Goal: Complete application form

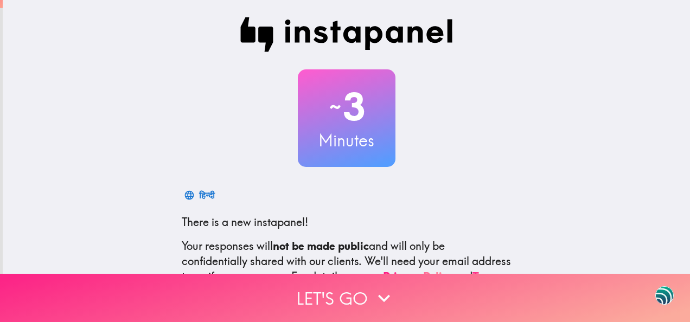
click at [379, 286] on icon "button" at bounding box center [384, 298] width 24 height 24
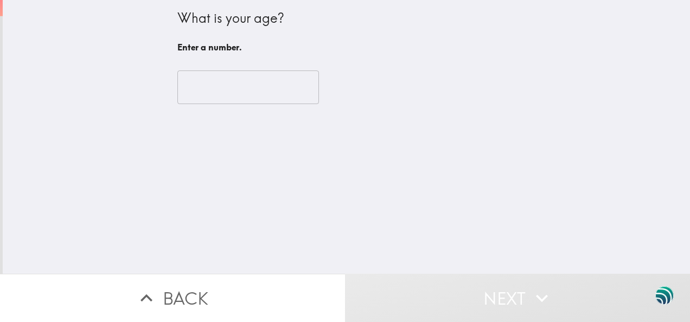
click at [234, 93] on input "number" at bounding box center [248, 87] width 142 height 34
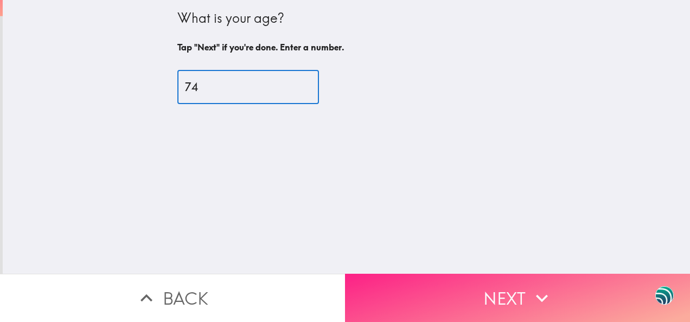
type input "74"
click at [518, 296] on button "Next" at bounding box center [517, 298] width 345 height 48
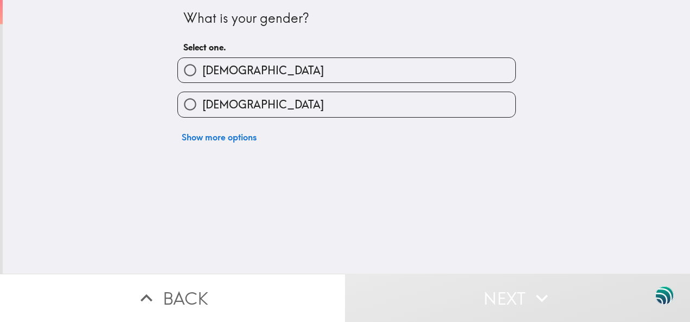
click at [238, 75] on label "[DEMOGRAPHIC_DATA]" at bounding box center [346, 70] width 337 height 24
click at [202, 75] on input "[DEMOGRAPHIC_DATA]" at bounding box center [190, 70] width 24 height 24
radio input "true"
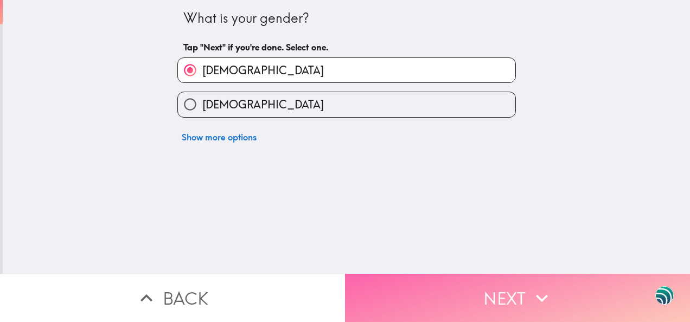
click at [492, 290] on button "Next" at bounding box center [517, 298] width 345 height 48
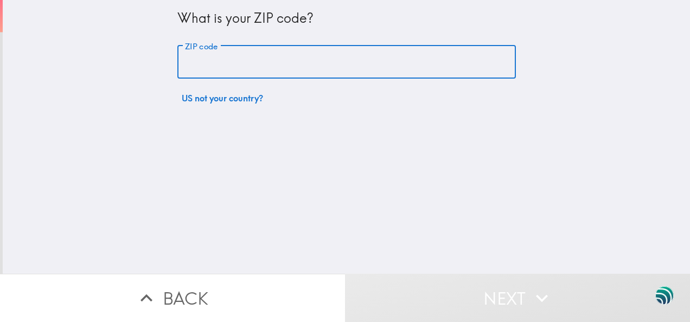
click at [252, 62] on input "ZIP code" at bounding box center [346, 63] width 338 height 34
type input "79911"
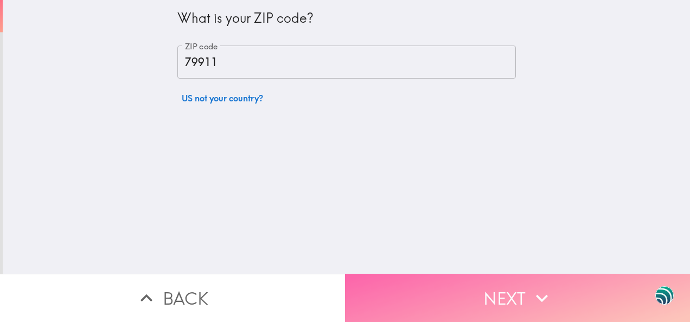
click at [491, 292] on button "Next" at bounding box center [517, 298] width 345 height 48
